Goal: Transaction & Acquisition: Obtain resource

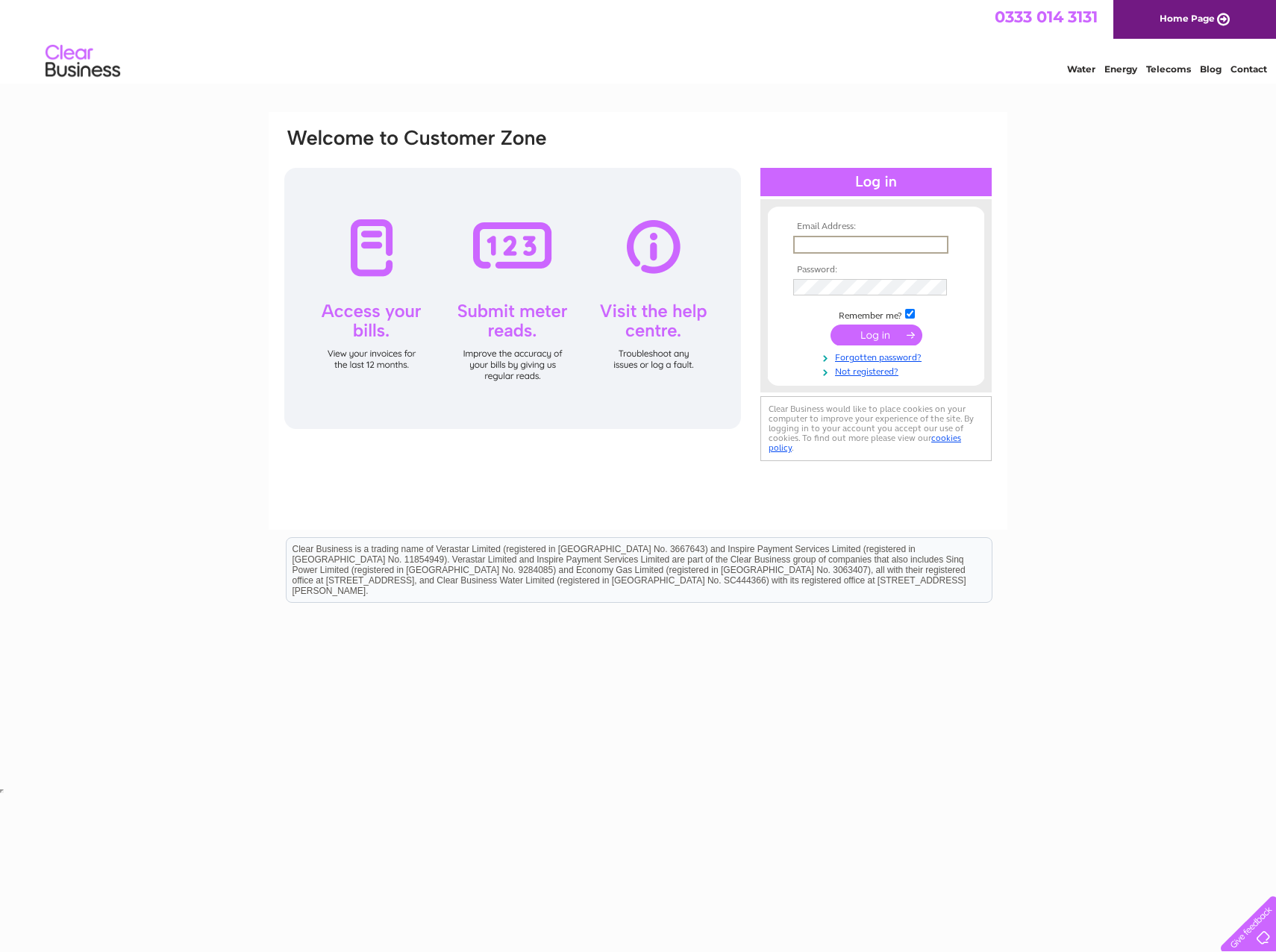
click at [809, 244] on input "text" at bounding box center [871, 245] width 156 height 18
type input "isobel.armstrong@hubliving.com"
click at [830, 324] on input "submit" at bounding box center [876, 335] width 92 height 21
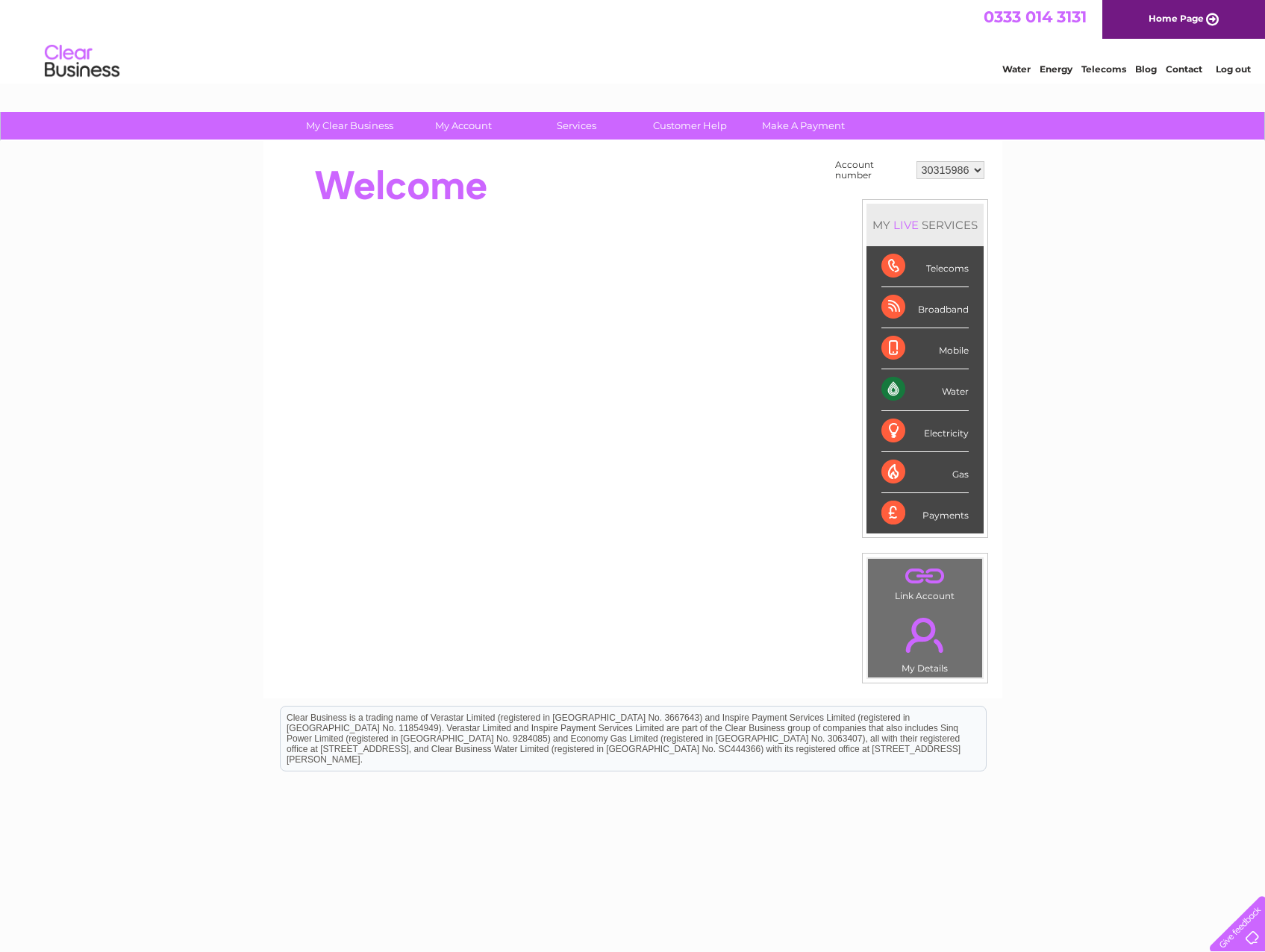
click at [883, 390] on div "Water" at bounding box center [924, 390] width 88 height 41
click at [968, 170] on select "30315986" at bounding box center [950, 170] width 68 height 18
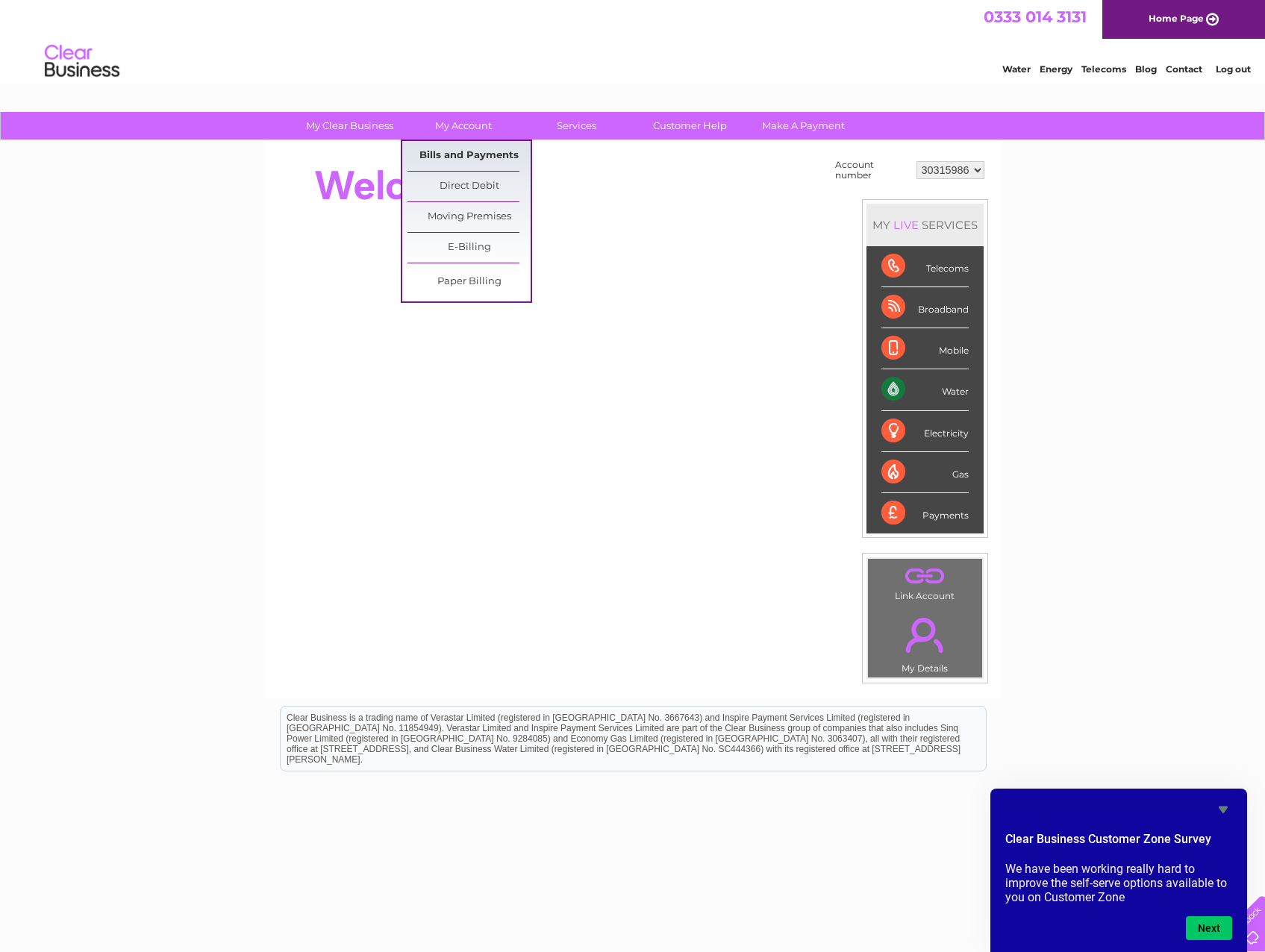
click at [472, 151] on link "Bills and Payments" at bounding box center [469, 156] width 123 height 29
click at [486, 149] on link "Bills and Payments" at bounding box center [469, 156] width 123 height 29
click at [477, 255] on link "E-Billing" at bounding box center [469, 247] width 123 height 29
click at [468, 247] on link "E-Billing" at bounding box center [469, 247] width 123 height 29
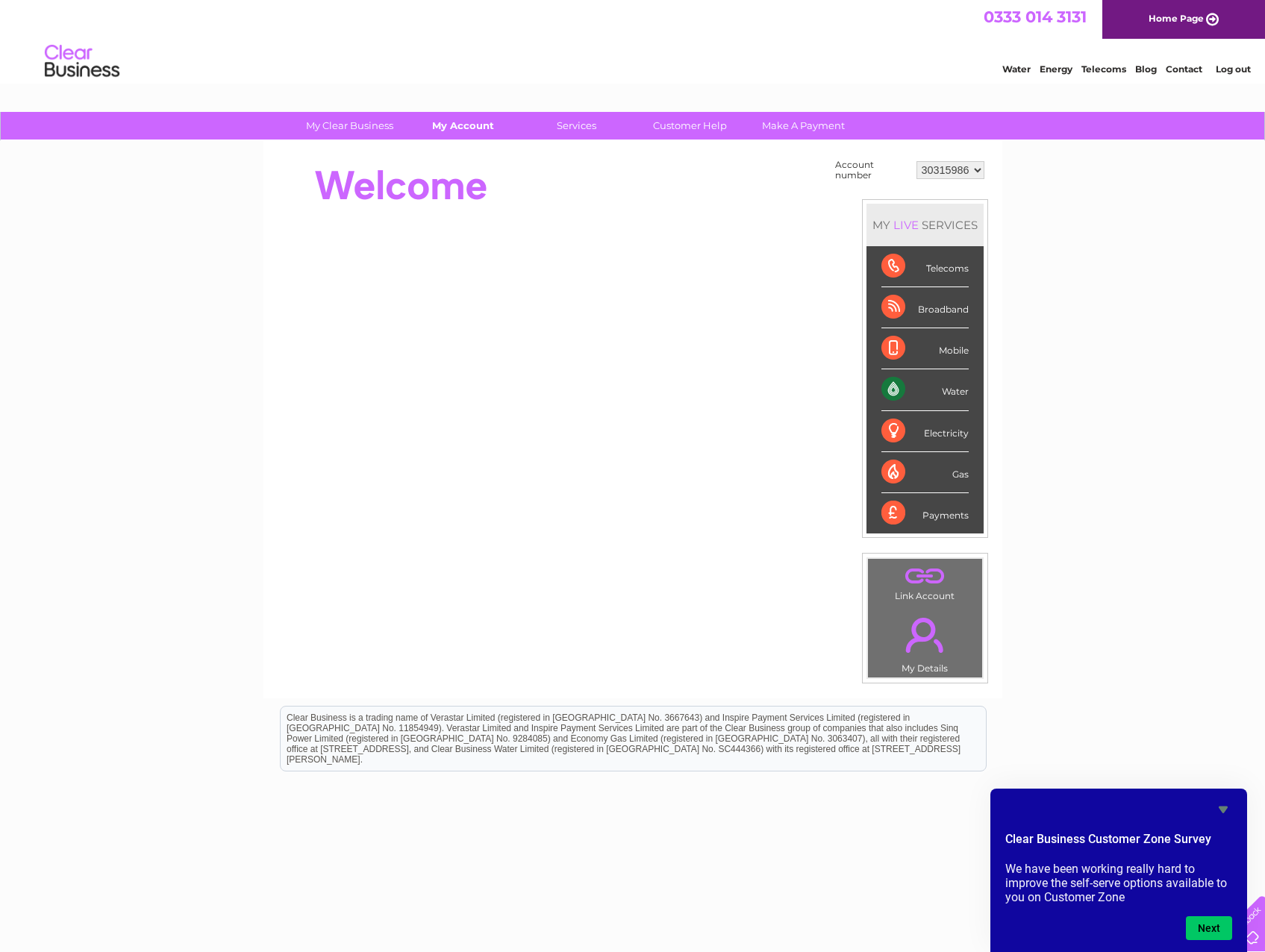
click at [468, 124] on link "My Account" at bounding box center [463, 126] width 123 height 28
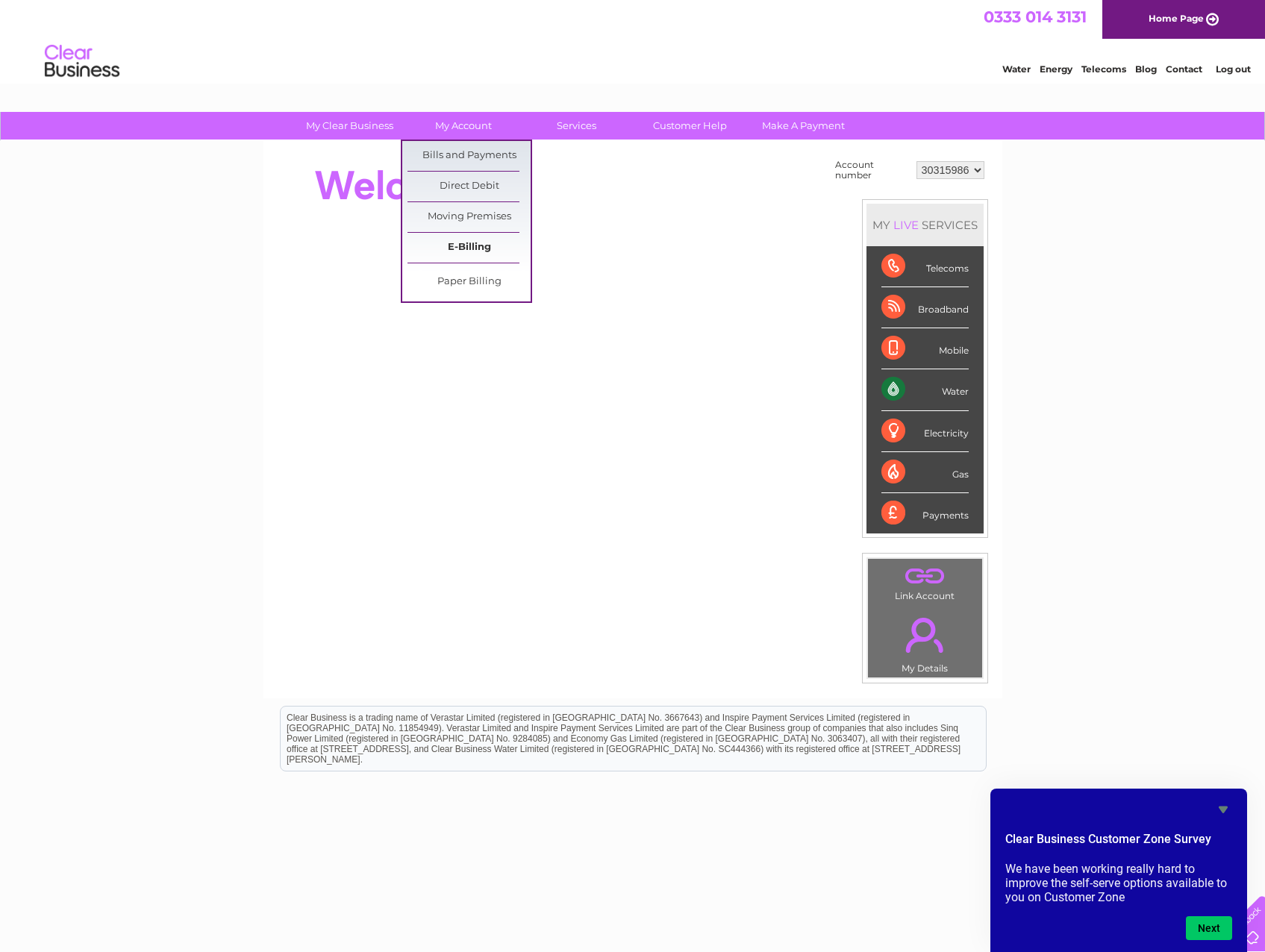
click at [483, 243] on link "E-Billing" at bounding box center [469, 247] width 123 height 29
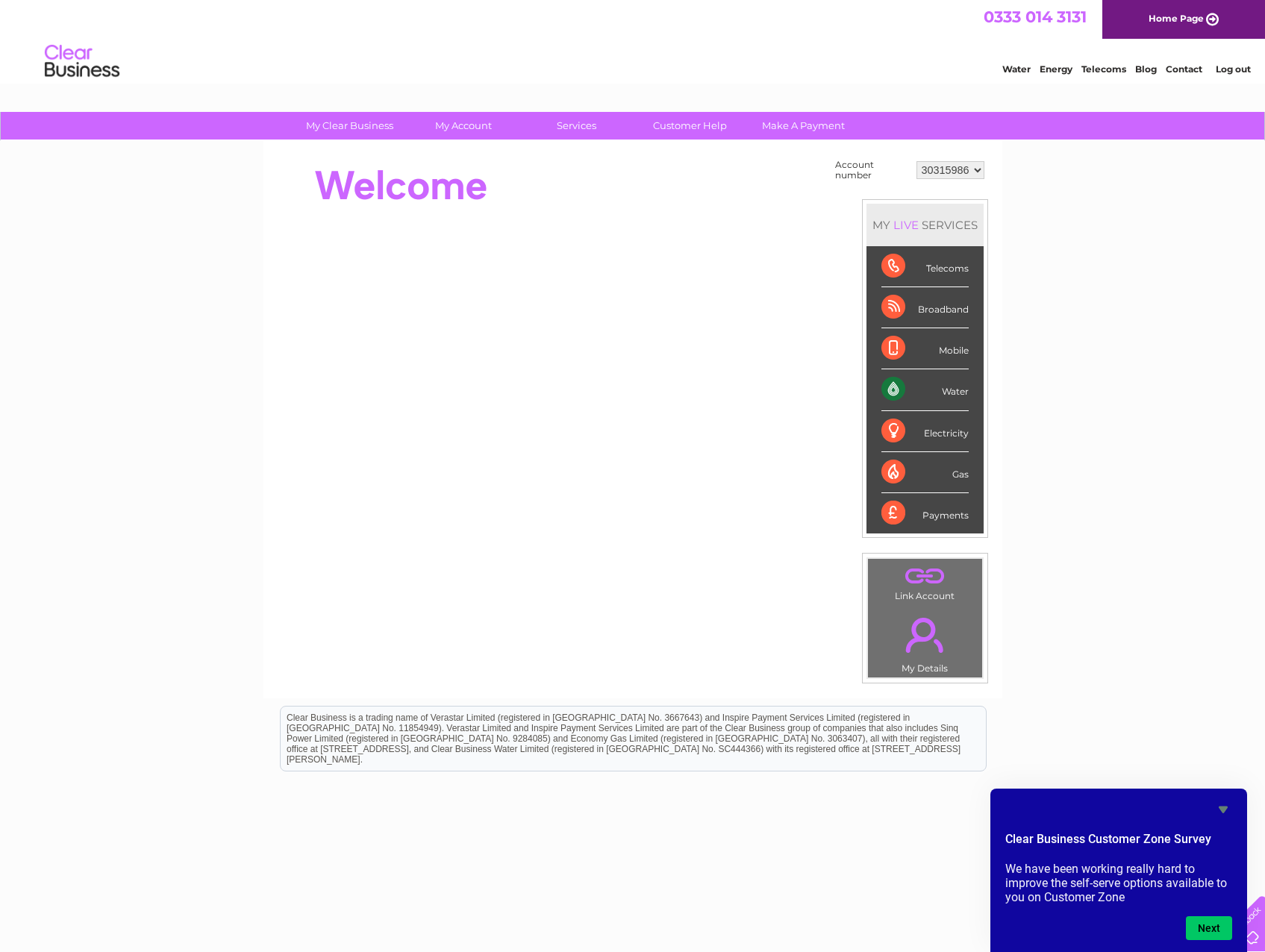
click at [957, 395] on div "Water" at bounding box center [924, 390] width 88 height 41
click at [898, 389] on div "Water" at bounding box center [924, 390] width 88 height 41
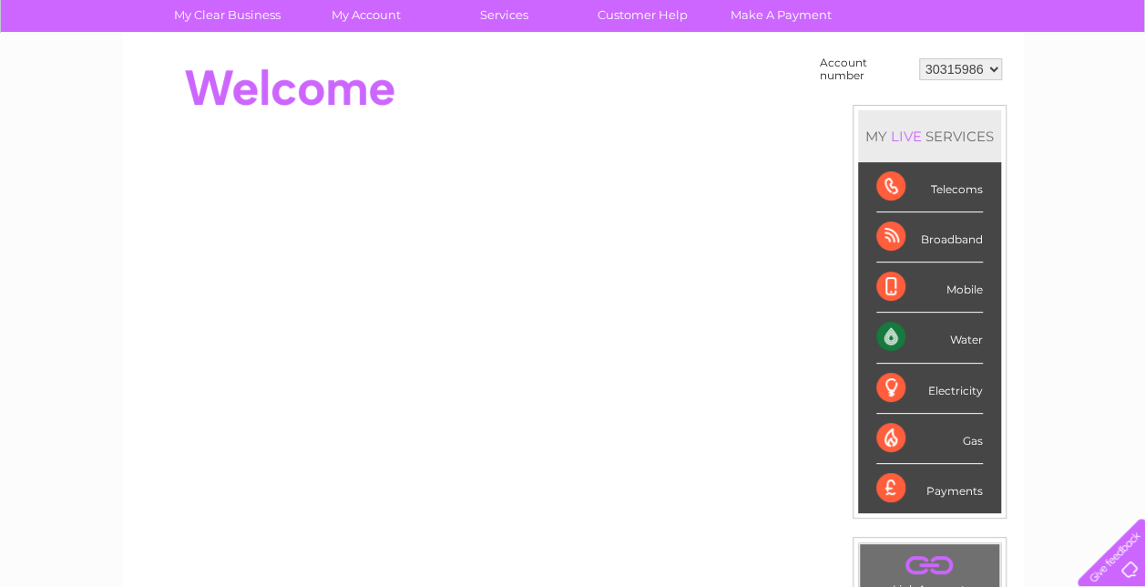
scroll to position [139, 0]
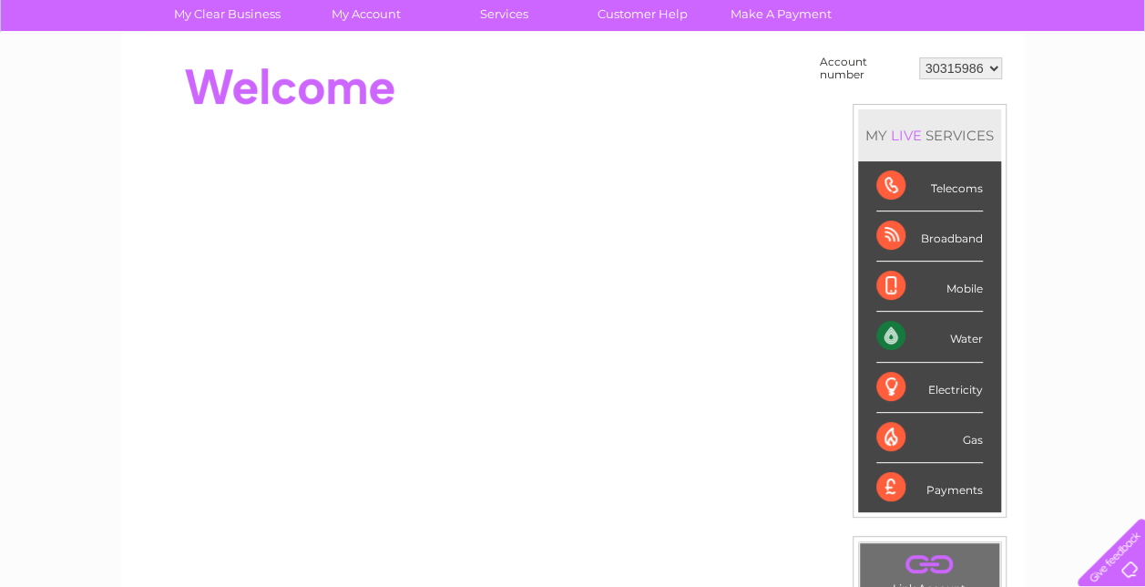
click at [881, 328] on div "Water" at bounding box center [930, 337] width 107 height 50
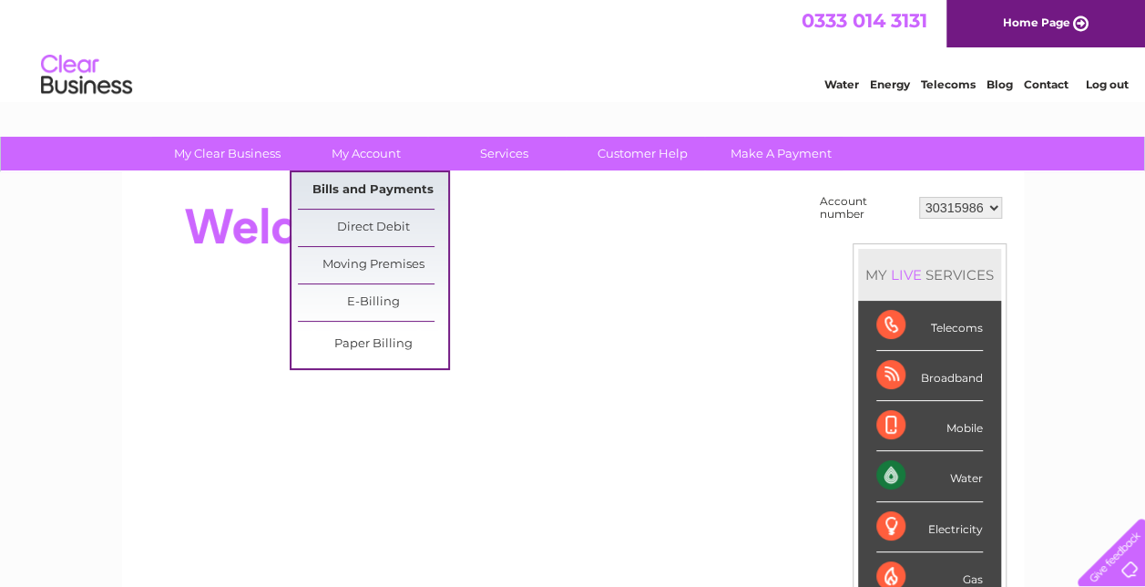
click at [356, 184] on link "Bills and Payments" at bounding box center [373, 190] width 150 height 36
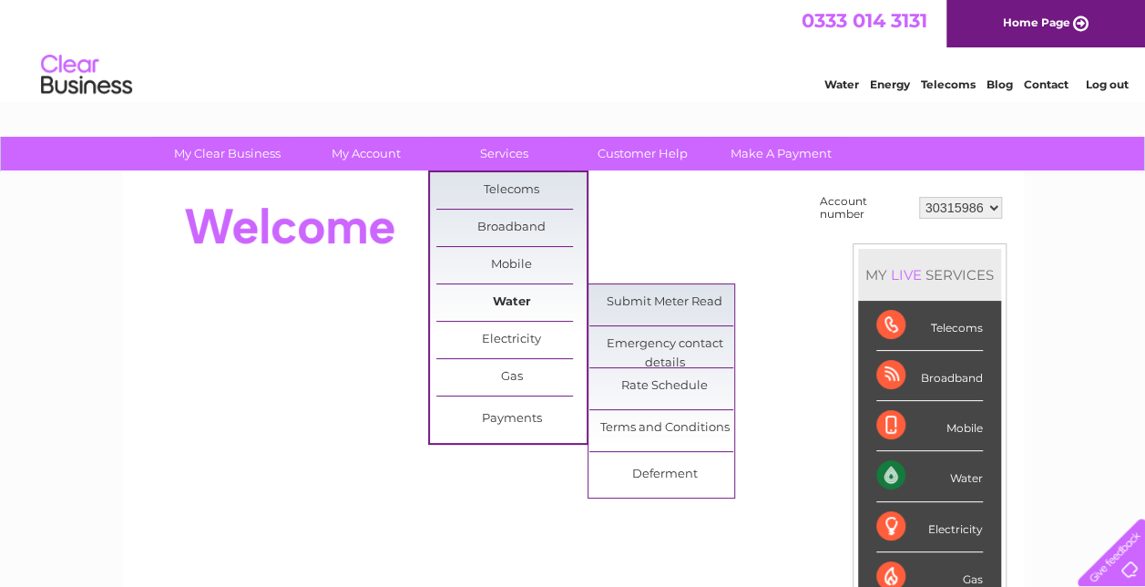
click at [512, 295] on link "Water" at bounding box center [511, 302] width 150 height 36
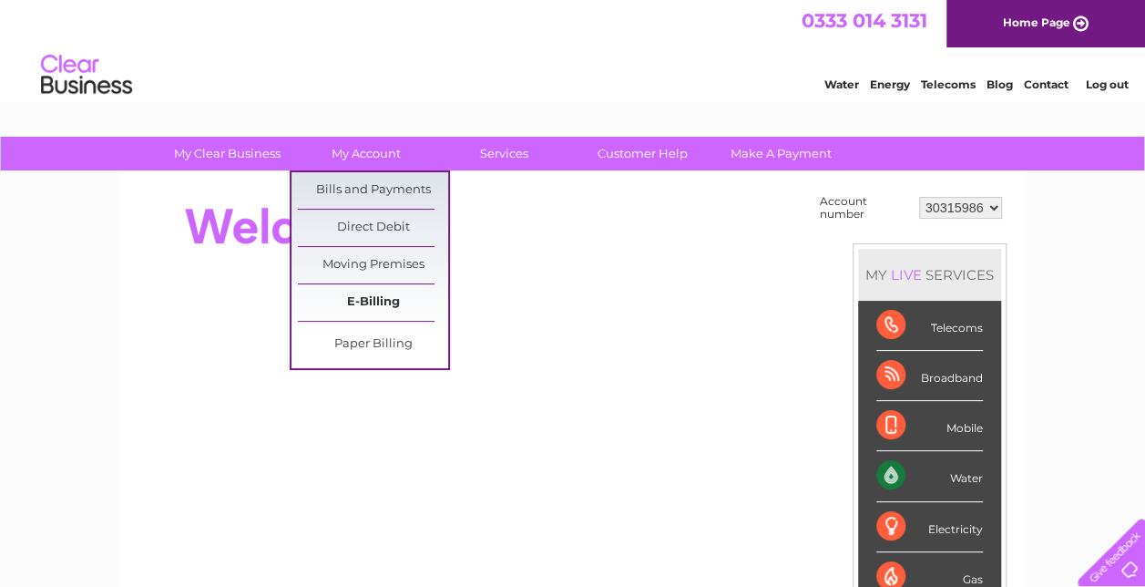
click at [369, 306] on link "E-Billing" at bounding box center [373, 302] width 150 height 36
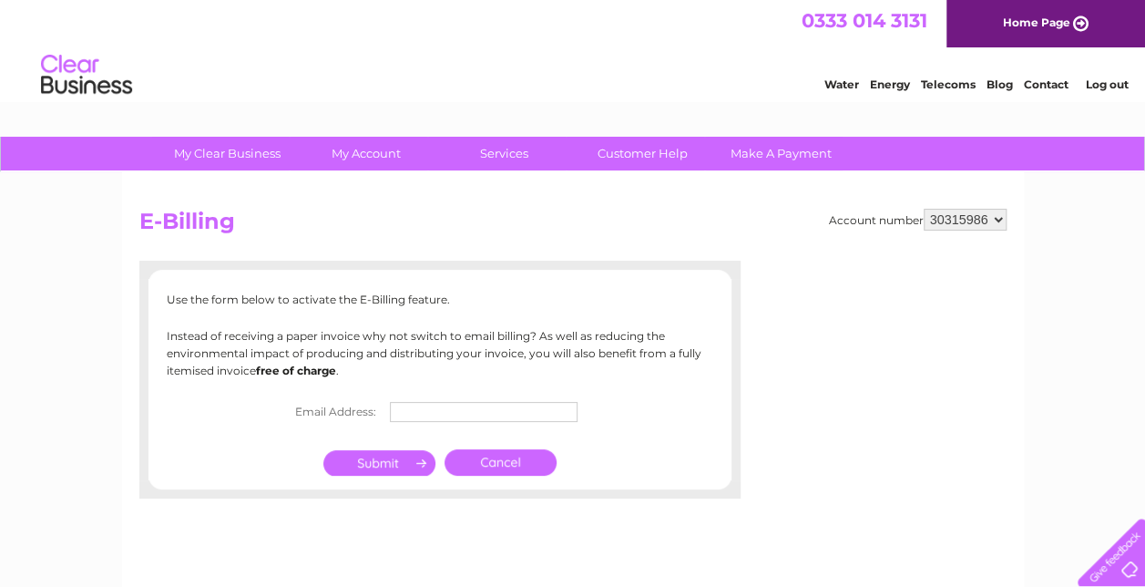
click at [421, 405] on input "text" at bounding box center [484, 412] width 188 height 20
click at [368, 365] on p "Instead of receiving a paper invoice why not switch to email billing? As well a…" at bounding box center [440, 353] width 547 height 53
click at [425, 406] on input "text" at bounding box center [484, 412] width 188 height 20
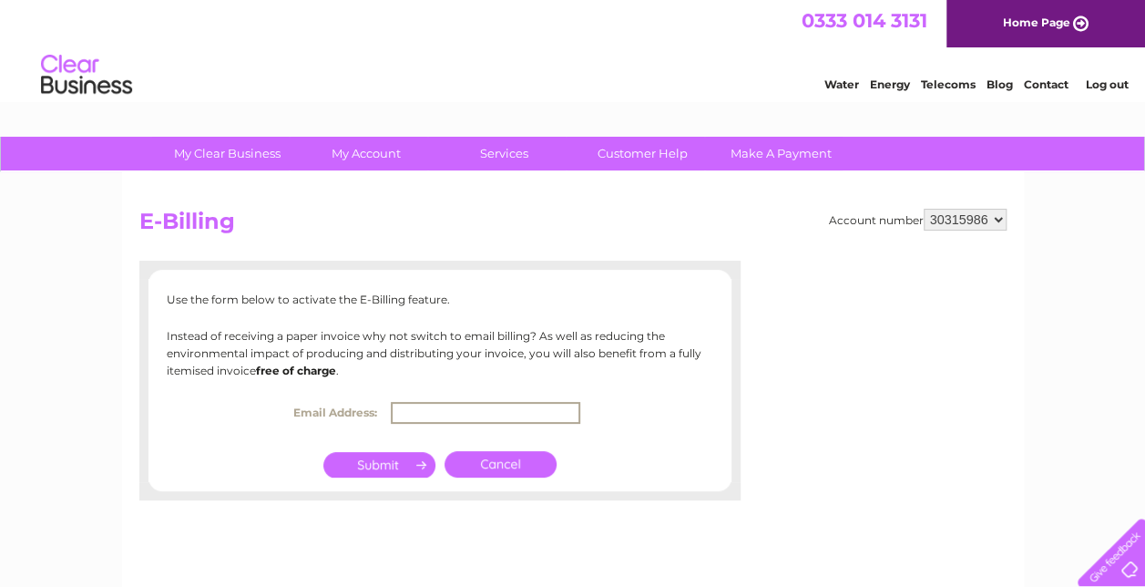
type input "isobel.armstrong@hubliving.com"
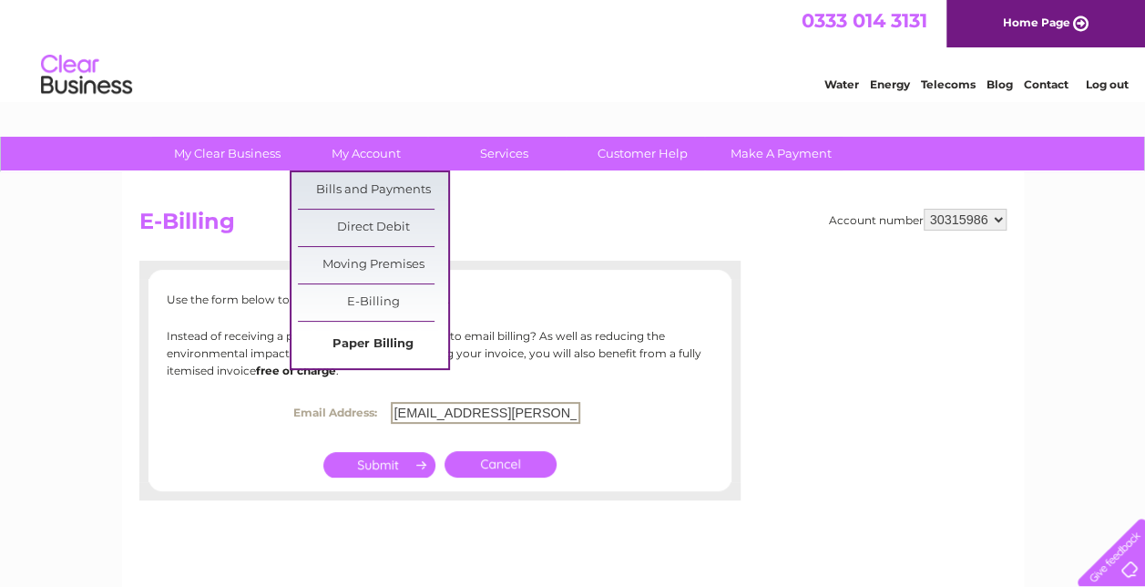
click at [349, 338] on link "Paper Billing" at bounding box center [373, 344] width 150 height 36
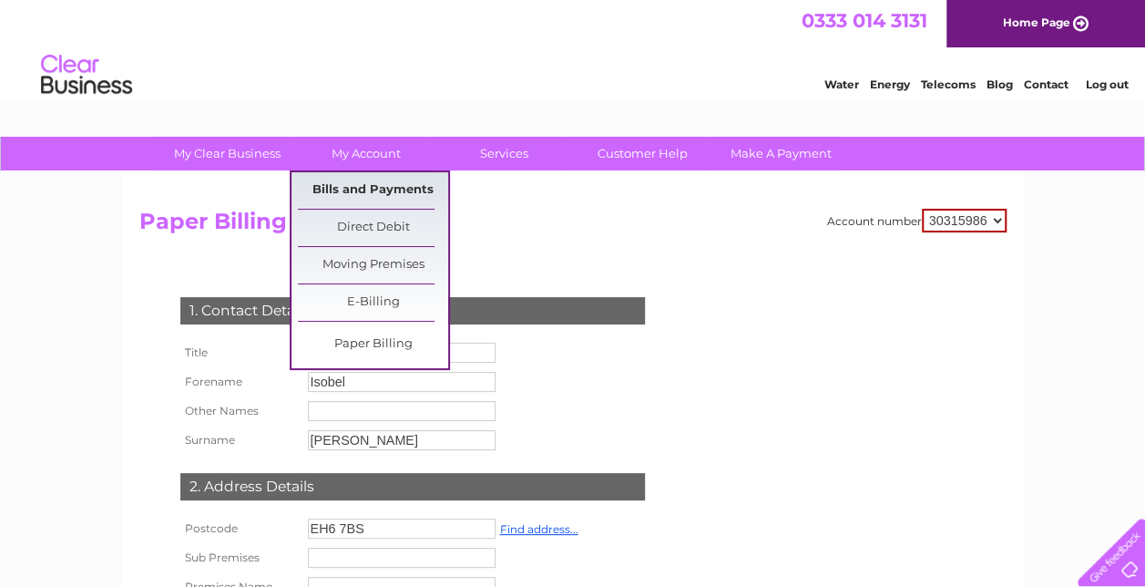
click at [361, 199] on link "Bills and Payments" at bounding box center [373, 190] width 150 height 36
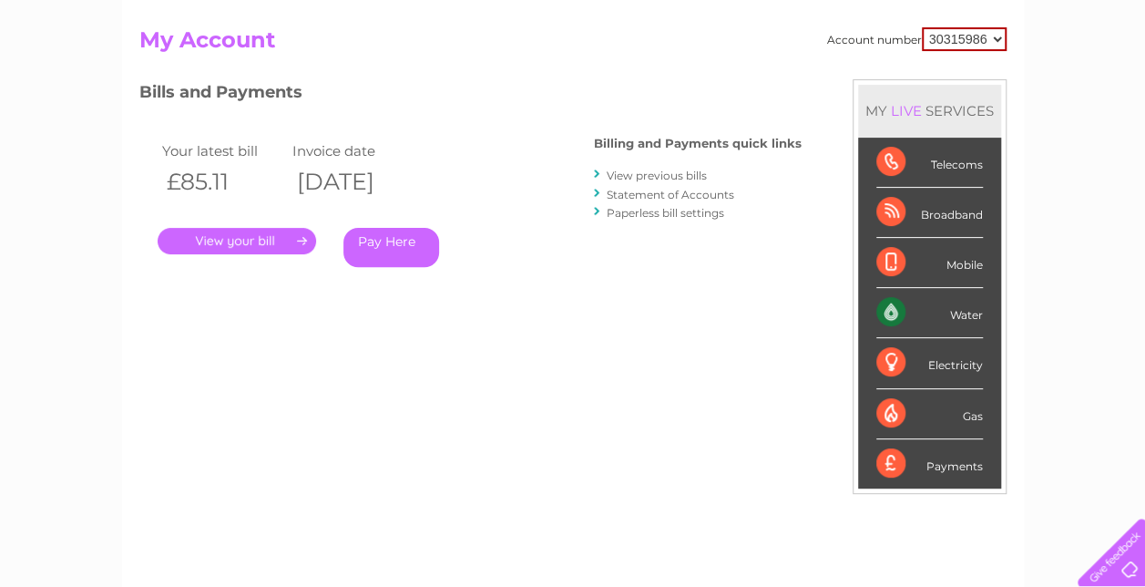
scroll to position [182, 0]
click at [679, 173] on link "View previous bills" at bounding box center [657, 175] width 100 height 14
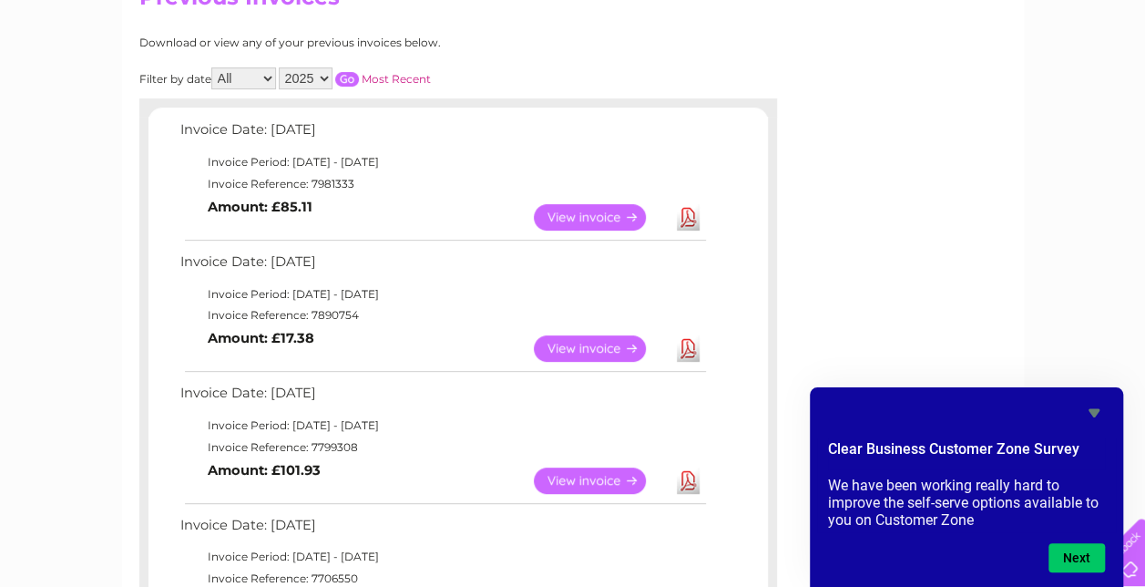
scroll to position [192, 0]
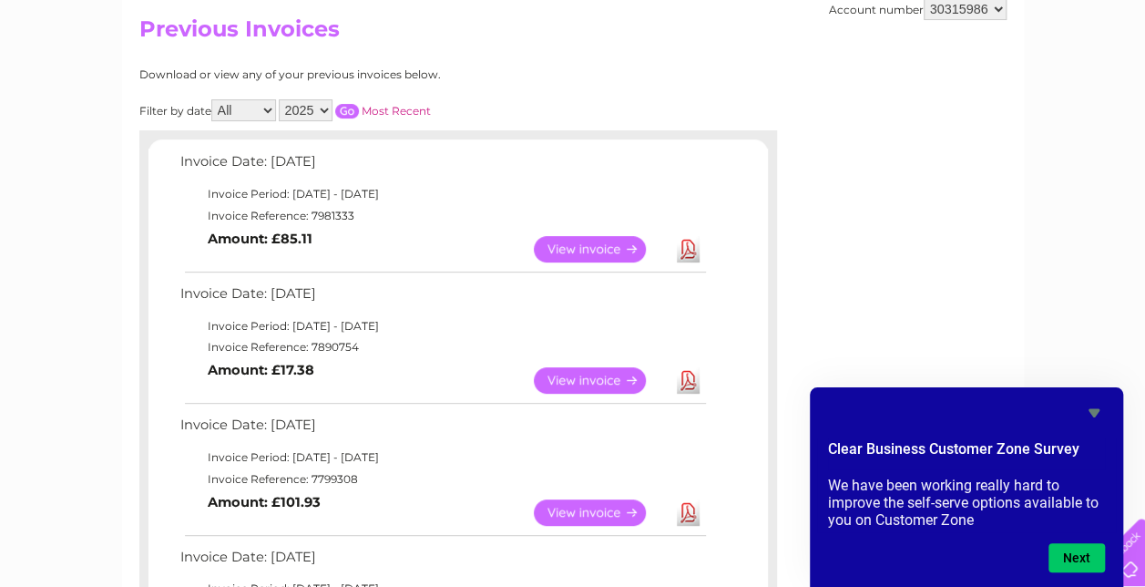
click at [692, 254] on link "Download" at bounding box center [688, 249] width 23 height 26
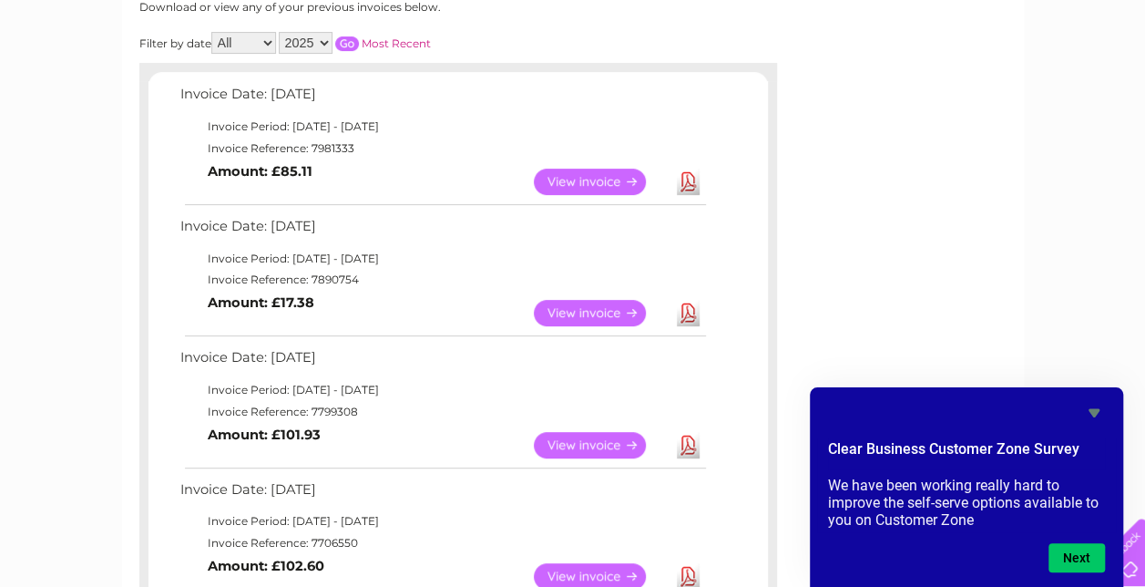
click at [683, 313] on link "Download" at bounding box center [688, 313] width 23 height 26
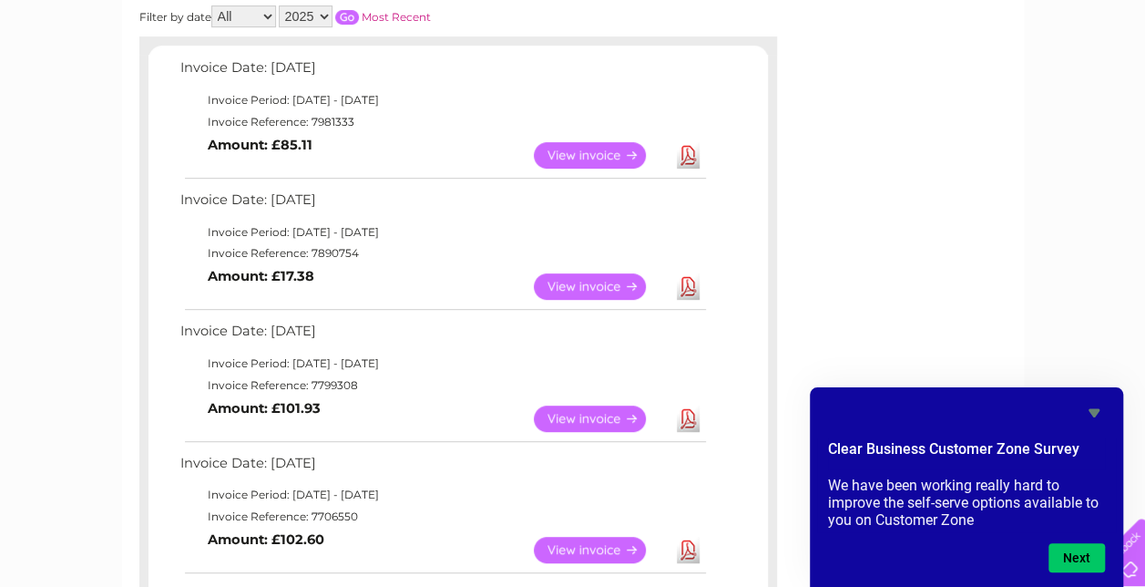
scroll to position [300, 0]
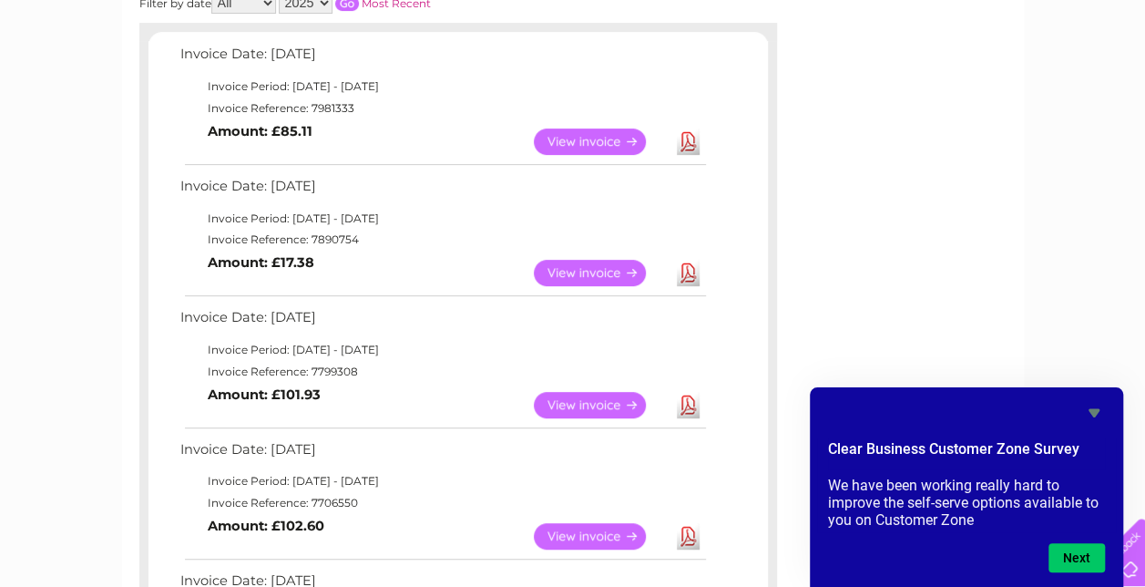
click at [689, 398] on link "Download" at bounding box center [688, 405] width 23 height 26
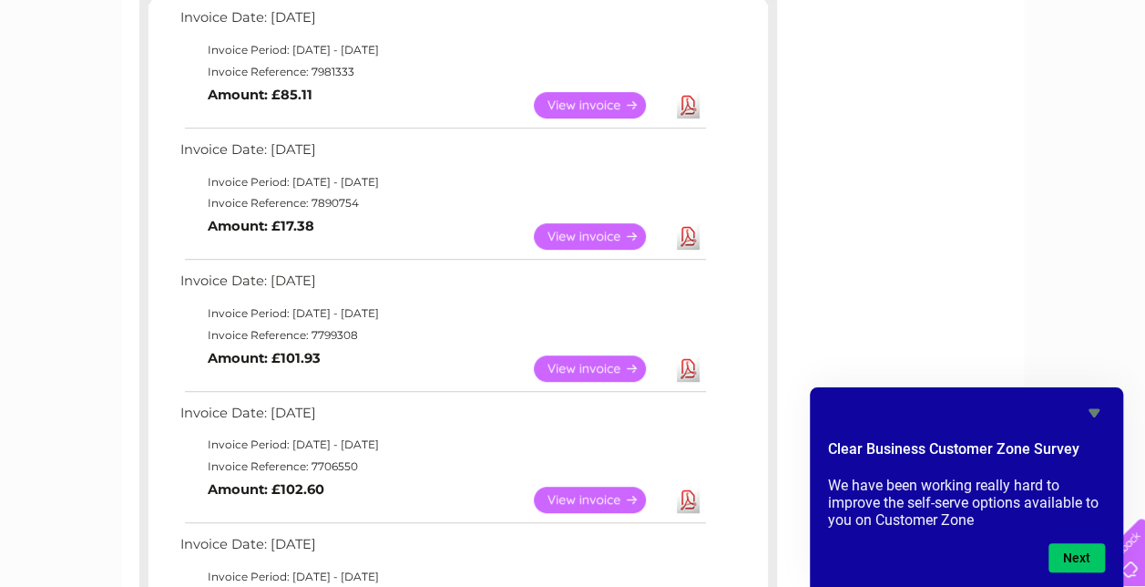
scroll to position [337, 0]
click at [683, 493] on link "Download" at bounding box center [688, 499] width 23 height 26
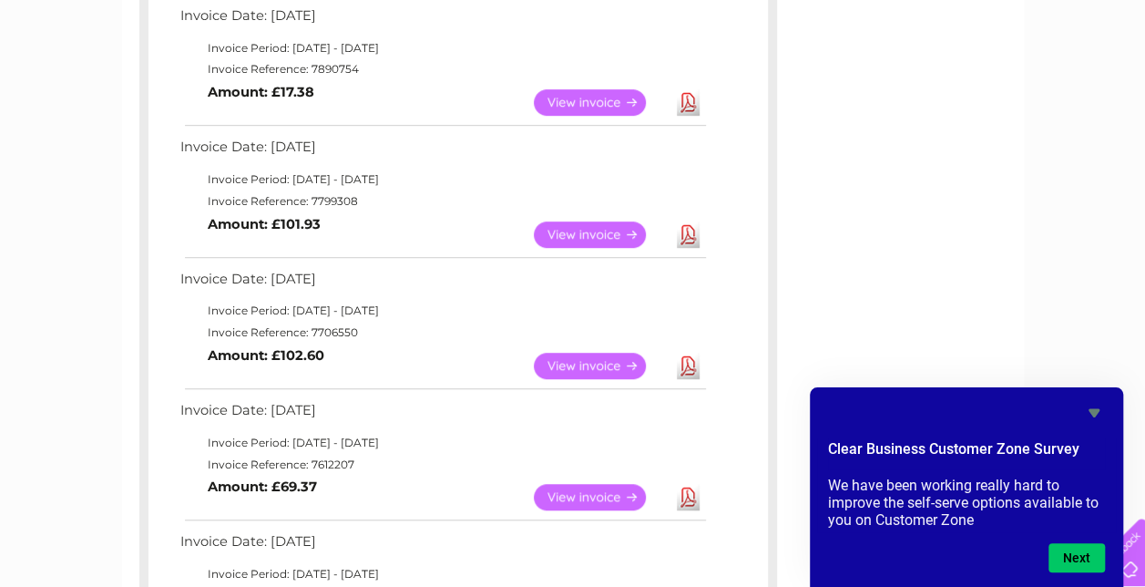
scroll to position [0, 0]
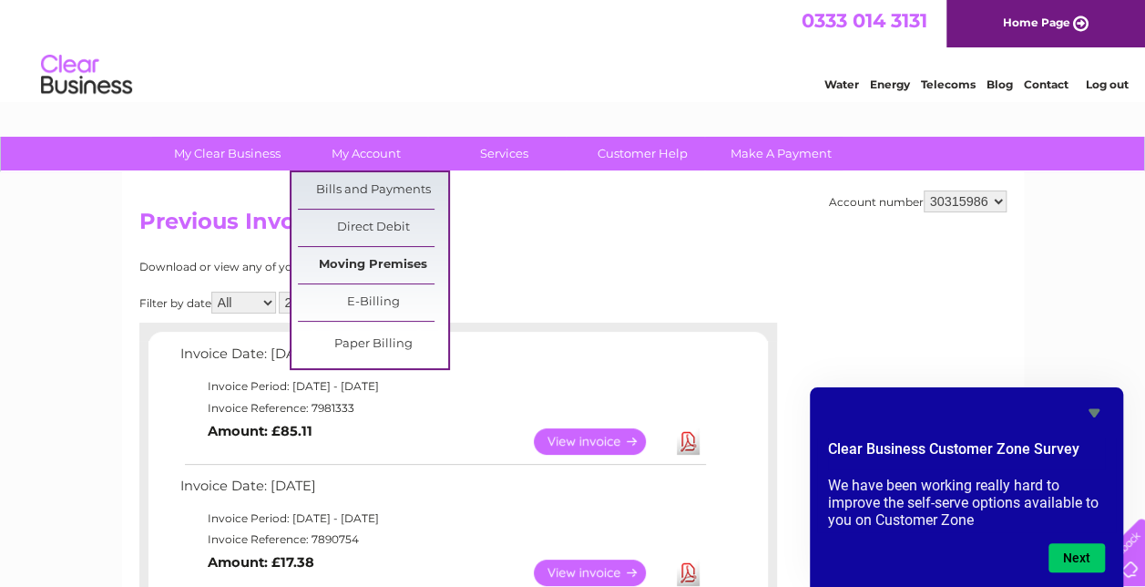
click at [381, 257] on link "Moving Premises" at bounding box center [373, 265] width 150 height 36
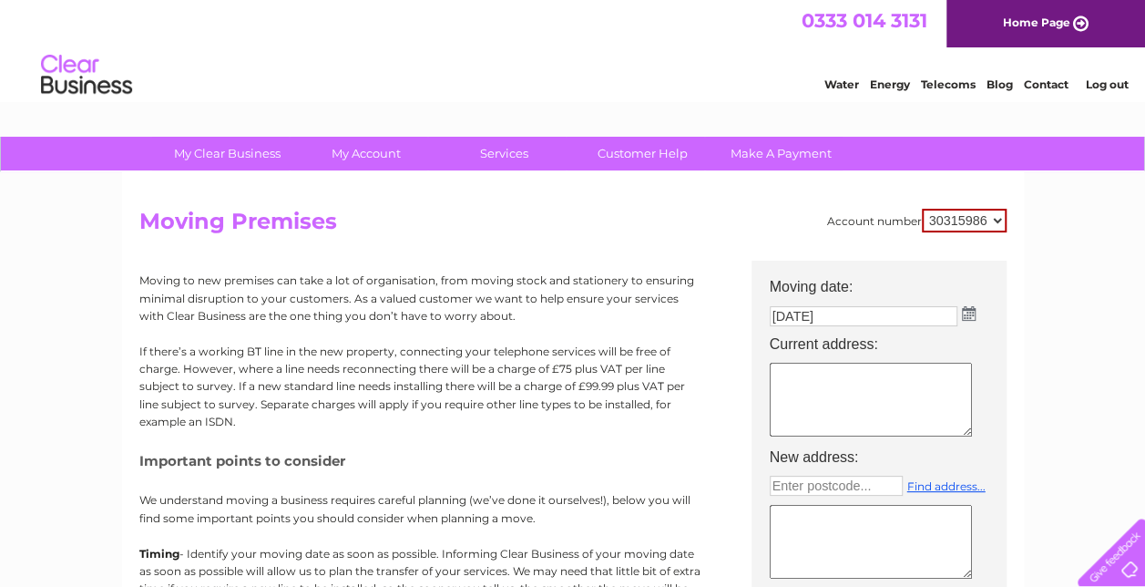
click at [616, 239] on h2 "Moving Premises" at bounding box center [573, 226] width 868 height 35
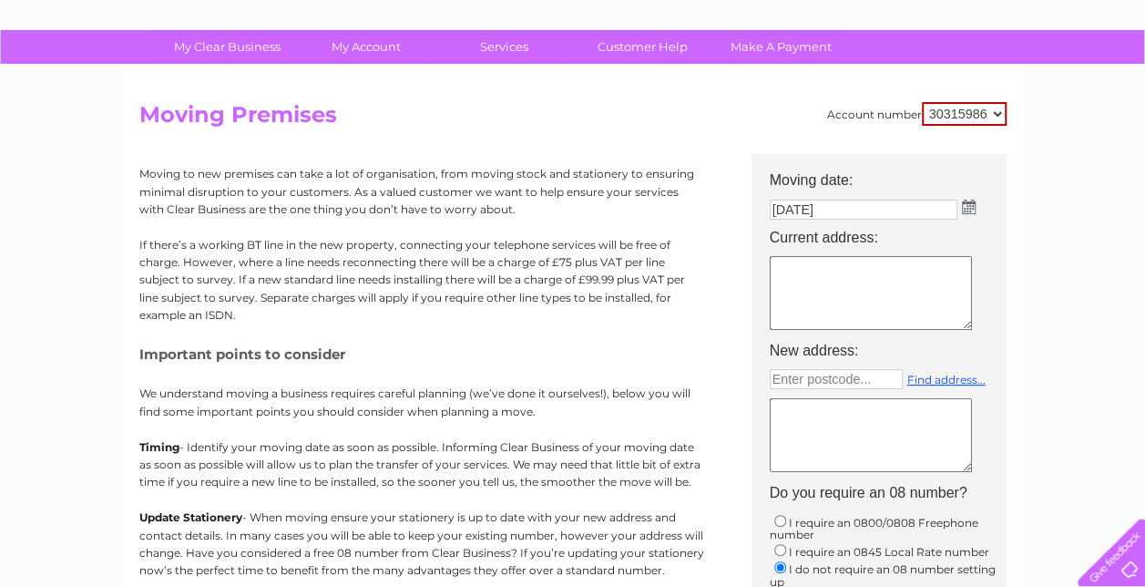
scroll to position [108, 0]
